Goal: Navigation & Orientation: Find specific page/section

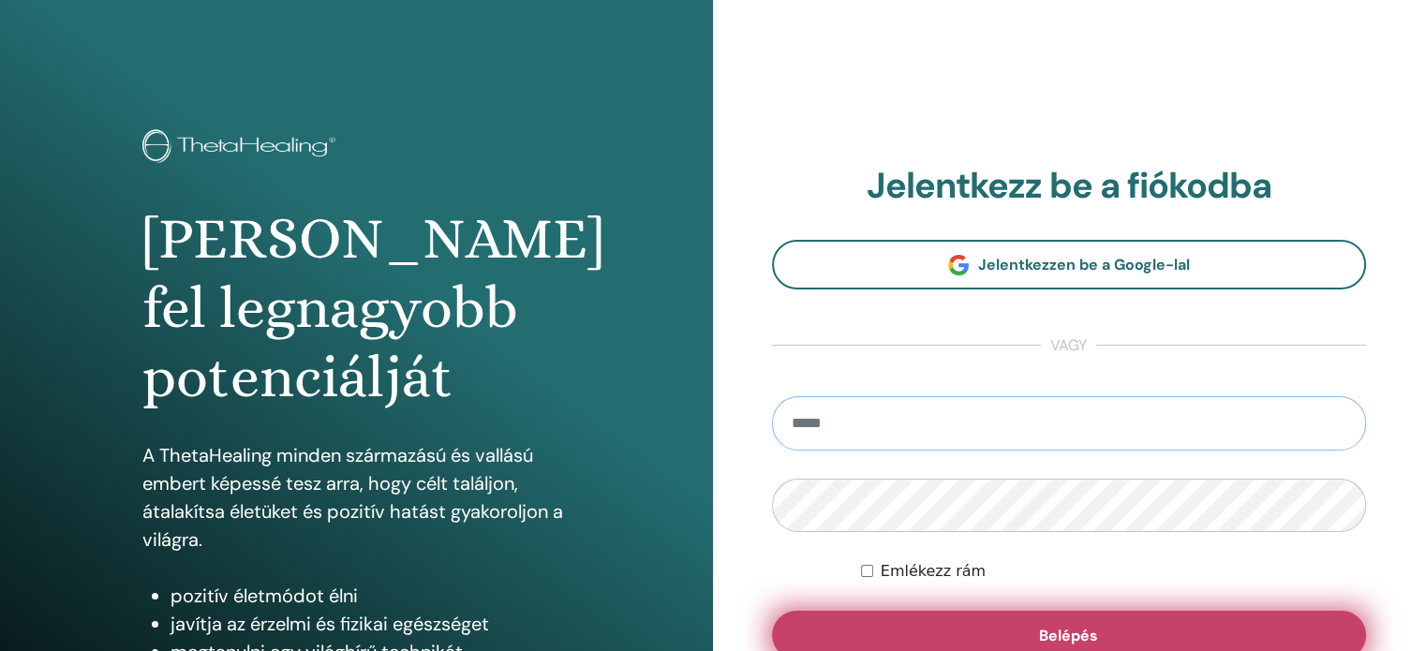
type input "**********"
click at [1071, 638] on span "Belépés" at bounding box center [1068, 636] width 59 height 20
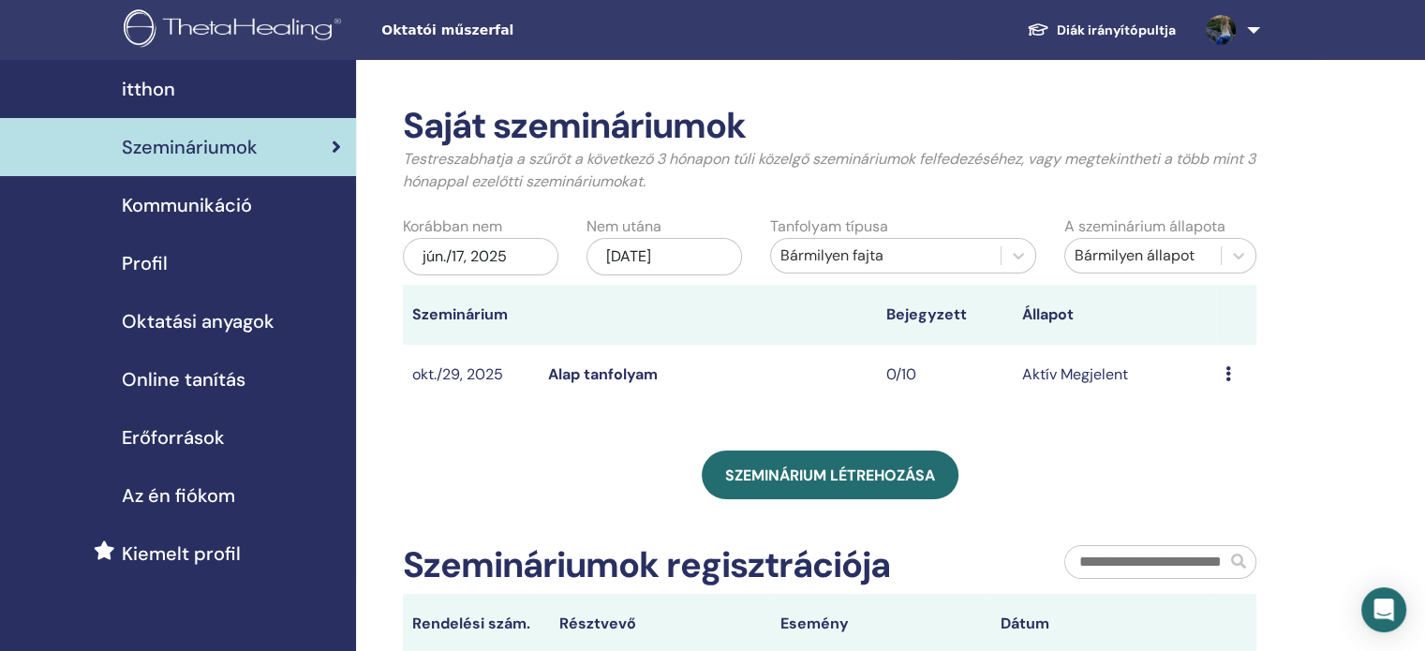
click at [595, 375] on link "Alap tanfolyam" at bounding box center [603, 375] width 110 height 20
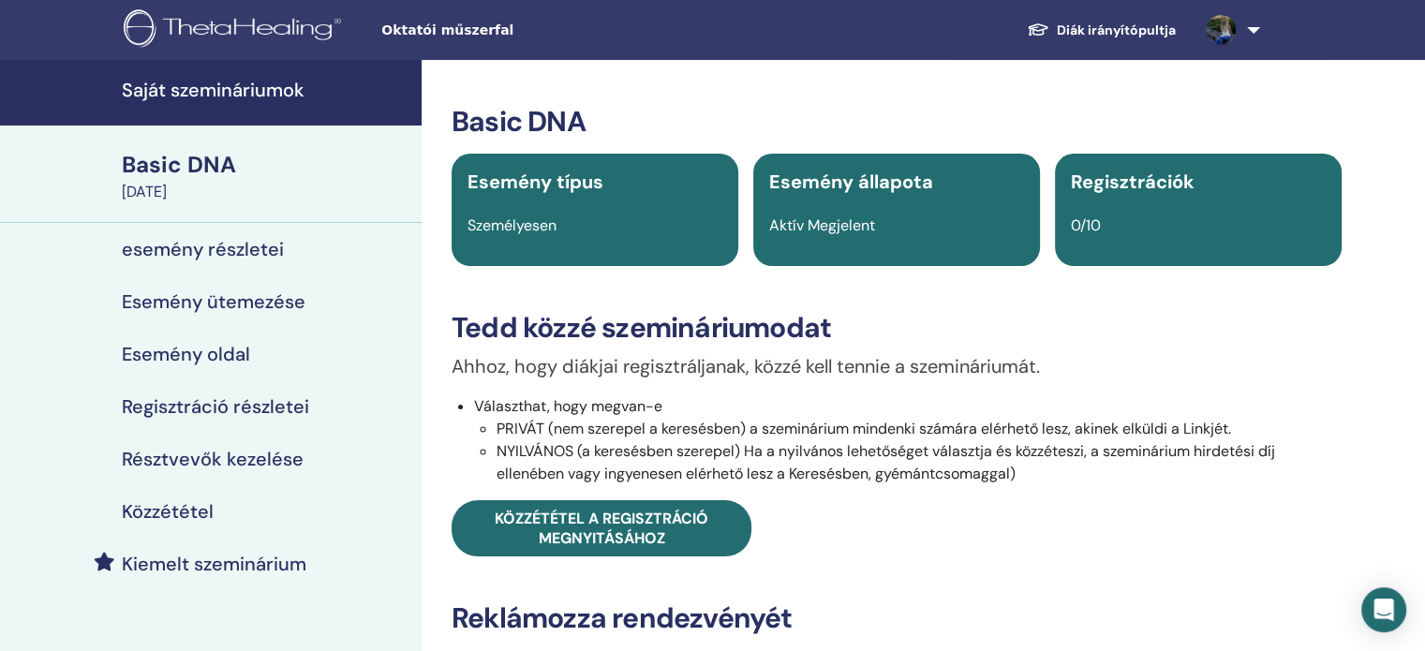
drag, startPoint x: 1417, startPoint y: 87, endPoint x: 1429, endPoint y: 98, distance: 16.6
click at [1424, 98] on html "Oktatói műszerfal Diák irányítópultja NG [PERSON_NAME] Saját ThetaLearning Sajá…" at bounding box center [712, 325] width 1425 height 651
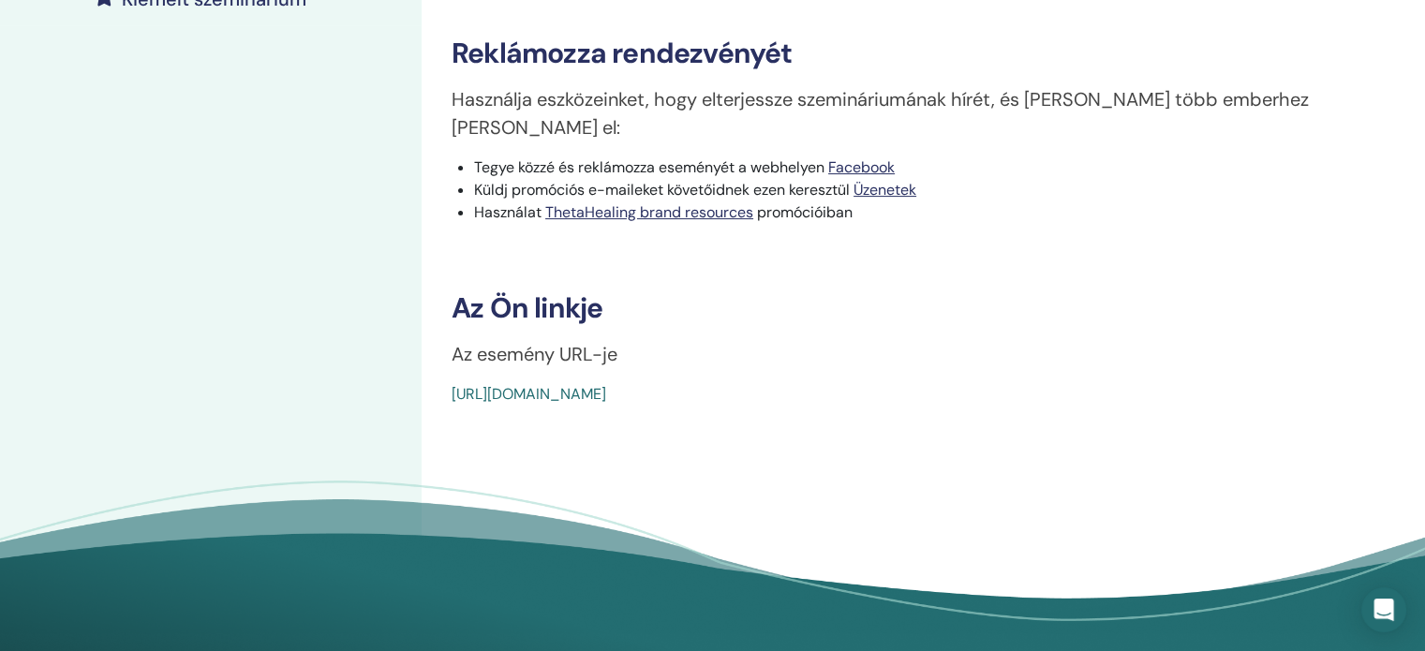
scroll to position [561, 0]
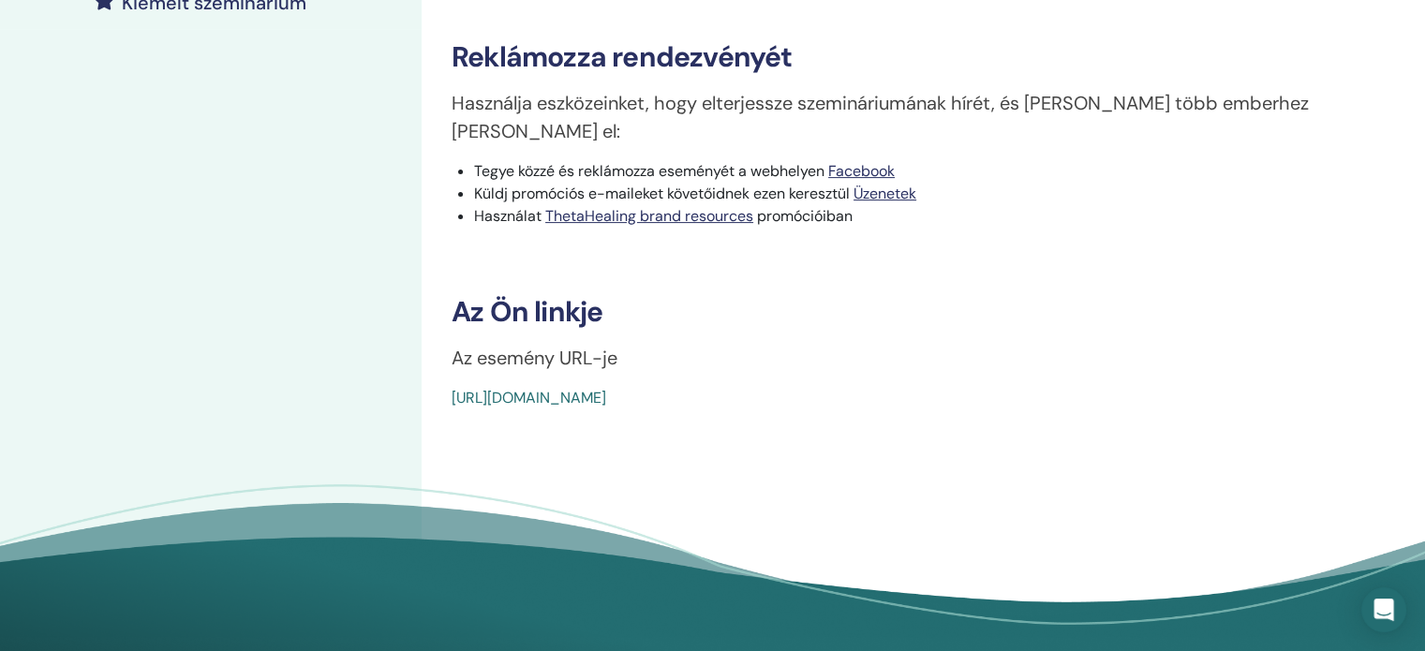
click at [551, 388] on link "[URL][DOMAIN_NAME]" at bounding box center [529, 398] width 155 height 20
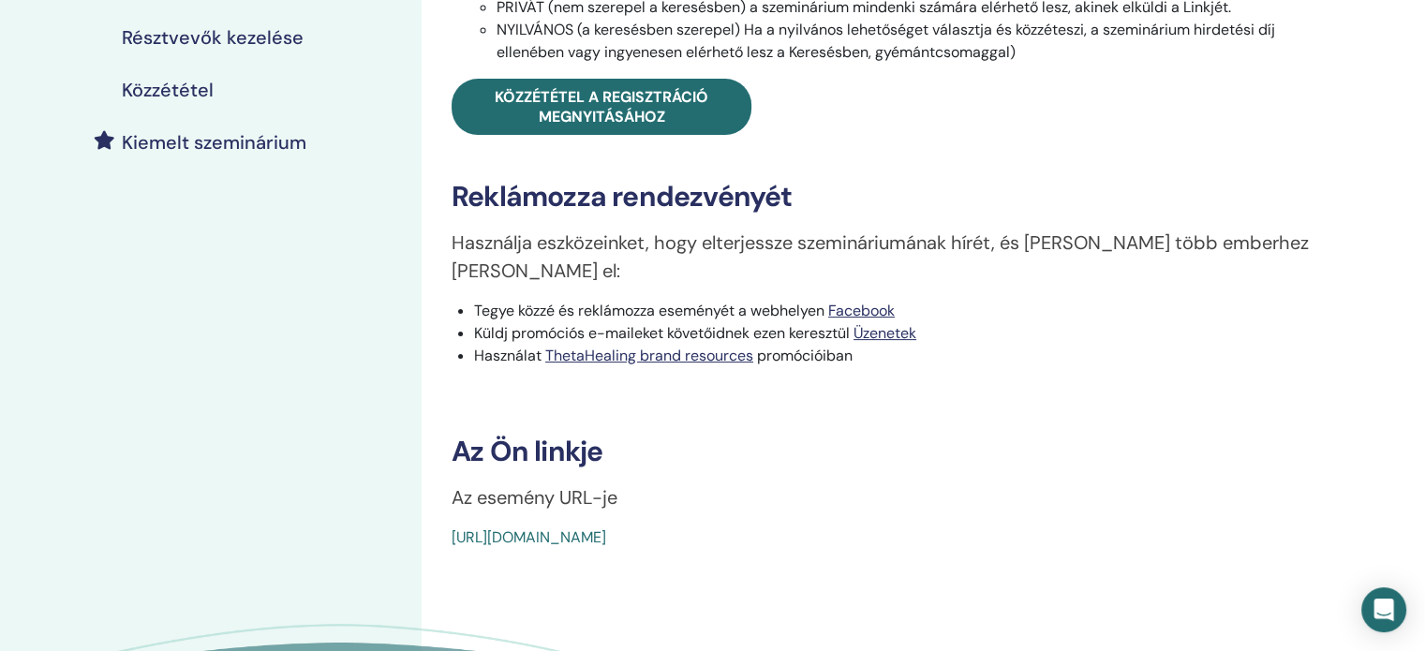
scroll to position [446, 0]
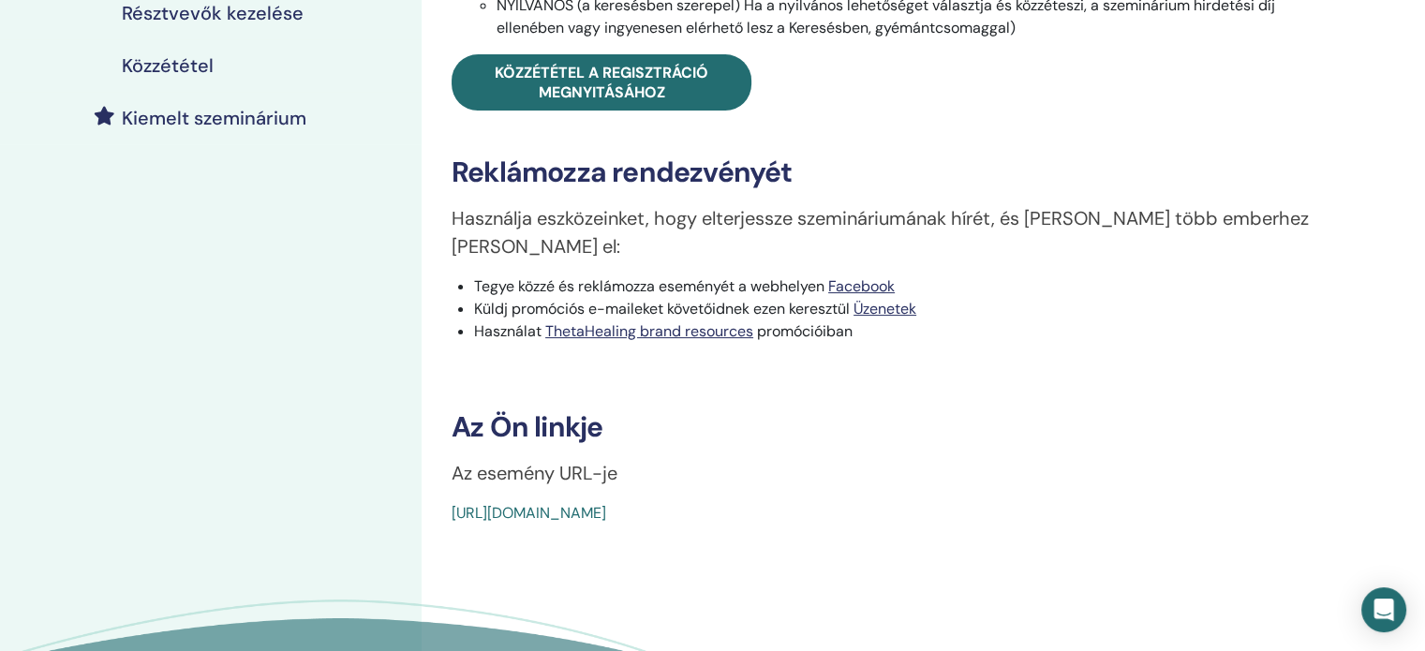
click at [454, 503] on link "[URL][DOMAIN_NAME]" at bounding box center [529, 513] width 155 height 20
